Goal: Transaction & Acquisition: Book appointment/travel/reservation

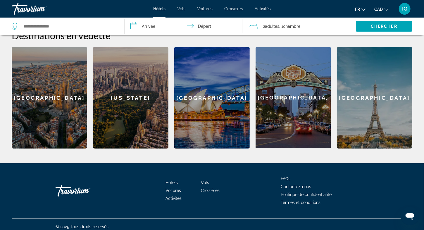
scroll to position [206, 0]
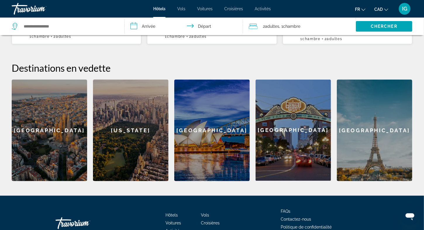
click at [208, 143] on div "[GEOGRAPHIC_DATA]" at bounding box center [211, 130] width 75 height 101
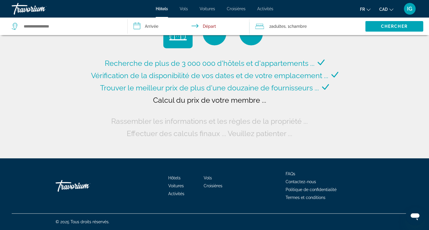
type input "**********"
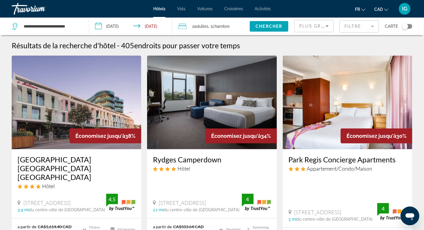
click at [233, 9] on span "Croisières" at bounding box center [233, 8] width 19 height 5
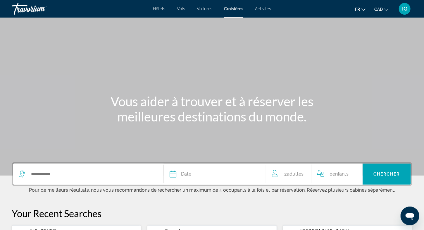
scroll to position [106, 0]
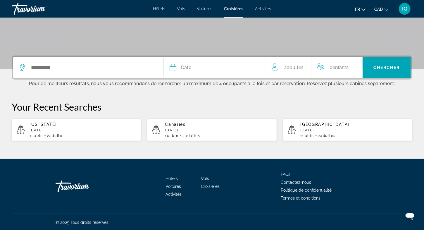
click at [313, 129] on p "[DATE]" at bounding box center [353, 130] width 107 height 4
type input "*******"
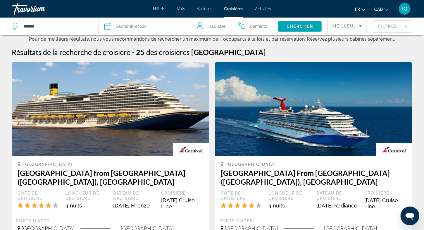
click at [220, 27] on span "Adultes" at bounding box center [218, 26] width 14 height 5
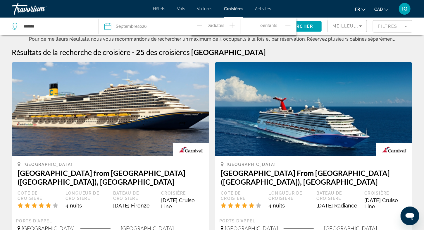
click at [200, 25] on icon "Decrement adults" at bounding box center [199, 25] width 5 height 7
click at [308, 29] on span "Search widget" at bounding box center [300, 26] width 44 height 14
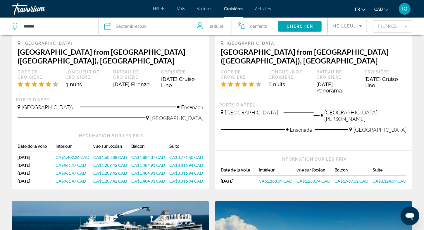
scroll to position [384, 0]
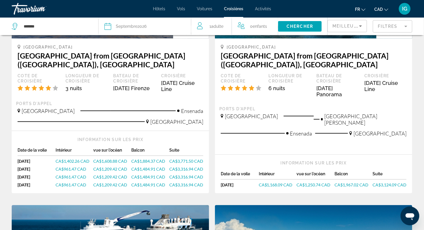
click at [269, 182] on span "CA$1,168.09 CAD" at bounding box center [276, 184] width 34 height 5
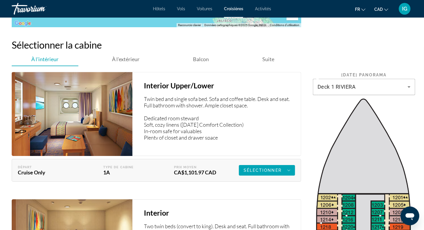
scroll to position [842, 0]
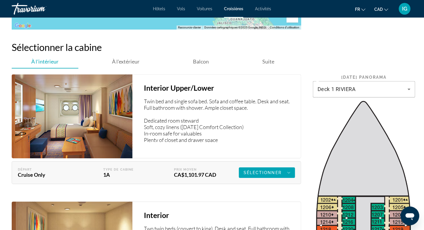
click at [357, 11] on span "fr" at bounding box center [357, 9] width 5 height 5
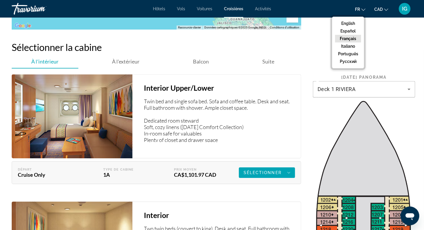
click at [347, 38] on button "Français" at bounding box center [348, 39] width 26 height 8
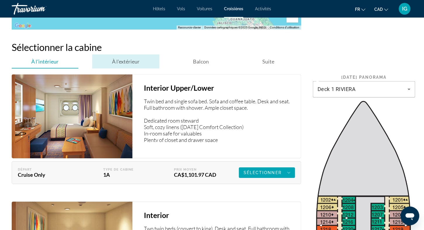
click at [120, 58] on span "À l'extérieur" at bounding box center [125, 61] width 27 height 6
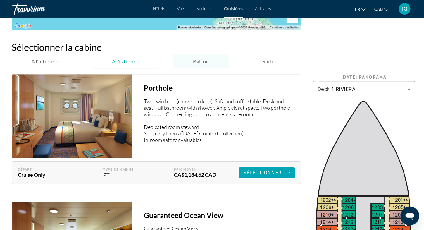
click at [190, 57] on div "Balcon" at bounding box center [200, 61] width 55 height 14
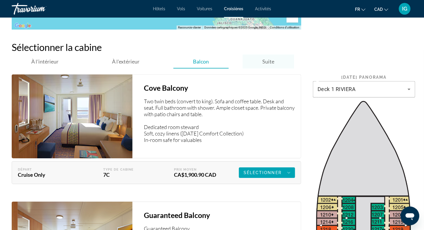
click at [264, 58] on span "Suite" at bounding box center [268, 61] width 12 height 6
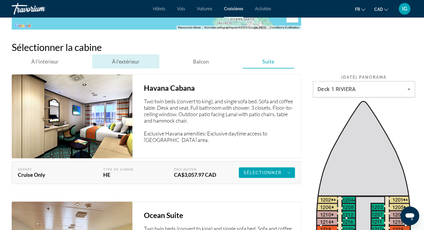
click at [130, 58] on span "À l'extérieur" at bounding box center [125, 61] width 27 height 6
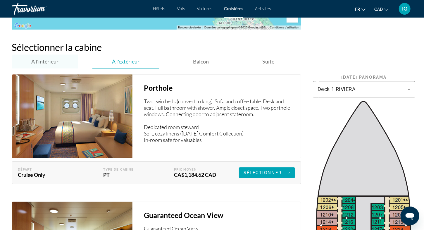
click at [55, 58] on span "À l'intérieur" at bounding box center [45, 61] width 27 height 6
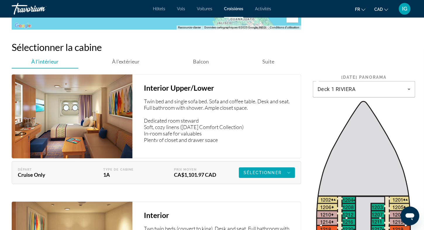
click at [51, 120] on img "Main content" at bounding box center [72, 116] width 121 height 84
click at [270, 170] on span "Sélectionner" at bounding box center [262, 172] width 38 height 5
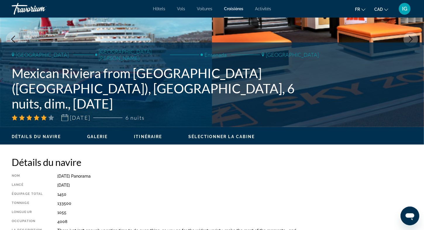
scroll to position [0, 0]
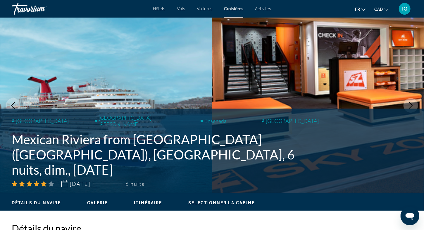
click at [96, 201] on span "Galerie" at bounding box center [97, 202] width 21 height 5
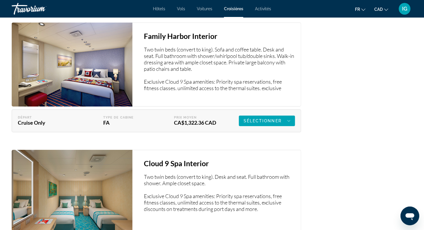
scroll to position [2208, 0]
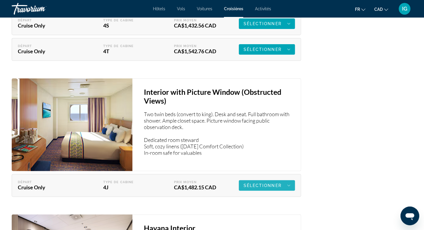
click at [261, 183] on span "Sélectionner" at bounding box center [262, 185] width 38 height 5
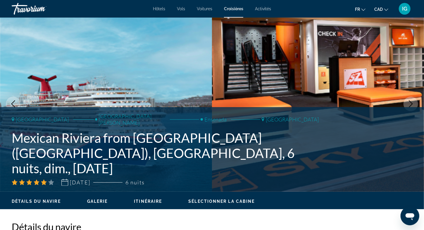
scroll to position [0, 0]
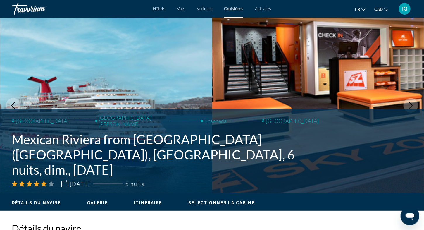
click at [232, 9] on span "Croisières" at bounding box center [233, 8] width 19 height 5
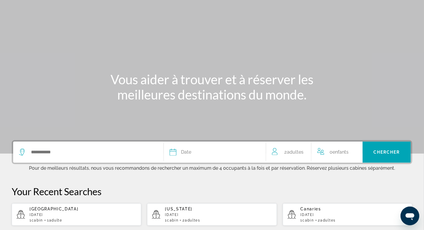
scroll to position [106, 0]
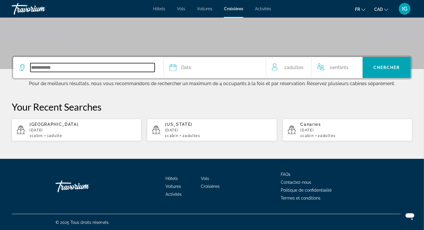
click at [94, 67] on input "Search widget" at bounding box center [92, 67] width 124 height 9
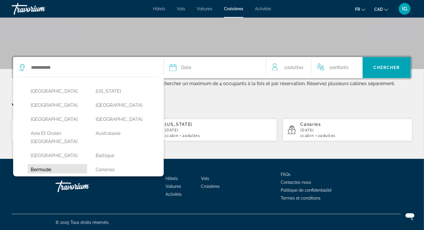
click at [45, 164] on button "Bermude" at bounding box center [57, 169] width 59 height 11
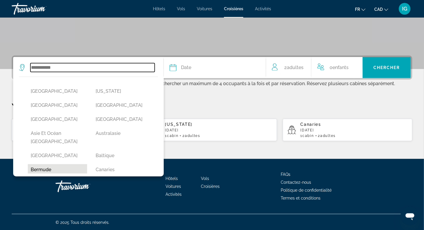
type input "*******"
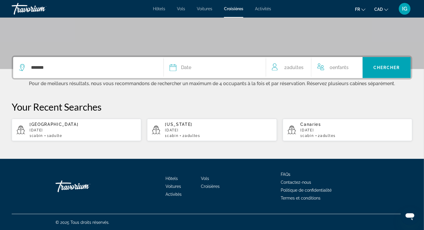
click at [293, 67] on span "Adultes" at bounding box center [295, 68] width 17 height 6
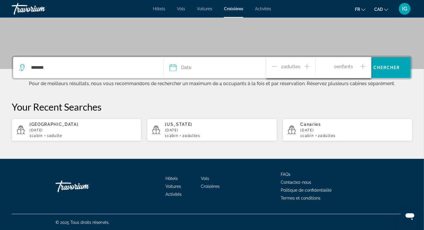
click at [274, 65] on icon "Decrement adults" at bounding box center [274, 66] width 5 height 7
click at [392, 66] on span "Chercher" at bounding box center [386, 67] width 27 height 5
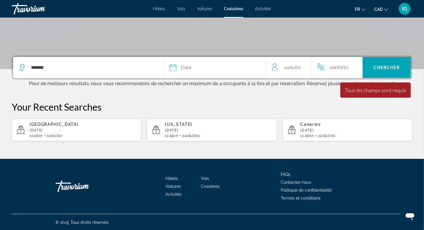
click at [188, 72] on button "Date [PERSON_NAME] Mars Avril Peut Juin Juillet Août Septembre Octobre Novembre…" at bounding box center [215, 67] width 90 height 21
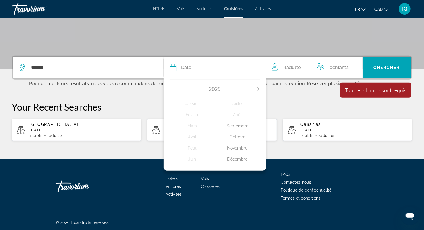
click at [258, 88] on icon "Next month" at bounding box center [258, 89] width 4 height 4
click at [236, 114] on div "Août" at bounding box center [237, 114] width 45 height 11
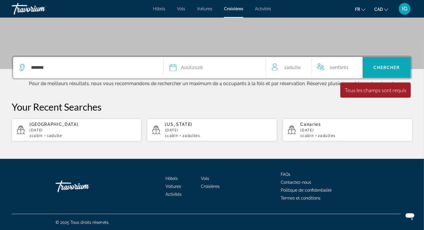
click at [388, 65] on span "Chercher" at bounding box center [386, 67] width 27 height 5
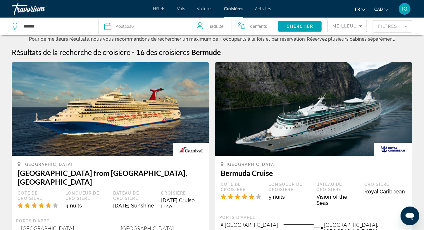
scroll to position [667, 0]
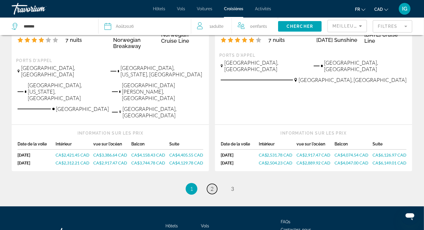
click at [212, 185] on span "2" at bounding box center [211, 188] width 3 height 6
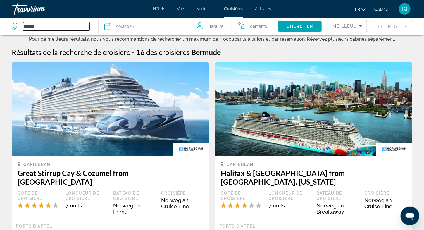
click at [29, 23] on input "*******" at bounding box center [56, 26] width 66 height 9
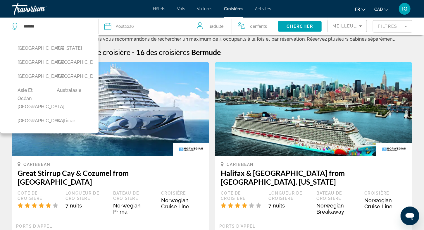
click at [25, 112] on button "Asie et Océan [GEOGRAPHIC_DATA]" at bounding box center [31, 98] width 33 height 27
type input "**********"
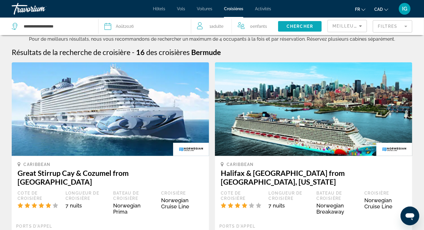
click at [296, 24] on span "Search widget" at bounding box center [300, 26] width 44 height 14
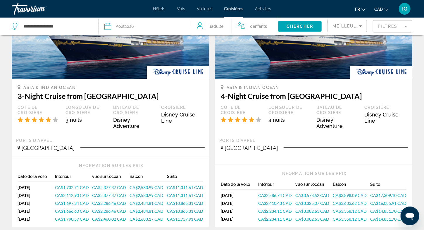
scroll to position [26, 0]
